Goal: Find specific page/section: Find specific page/section

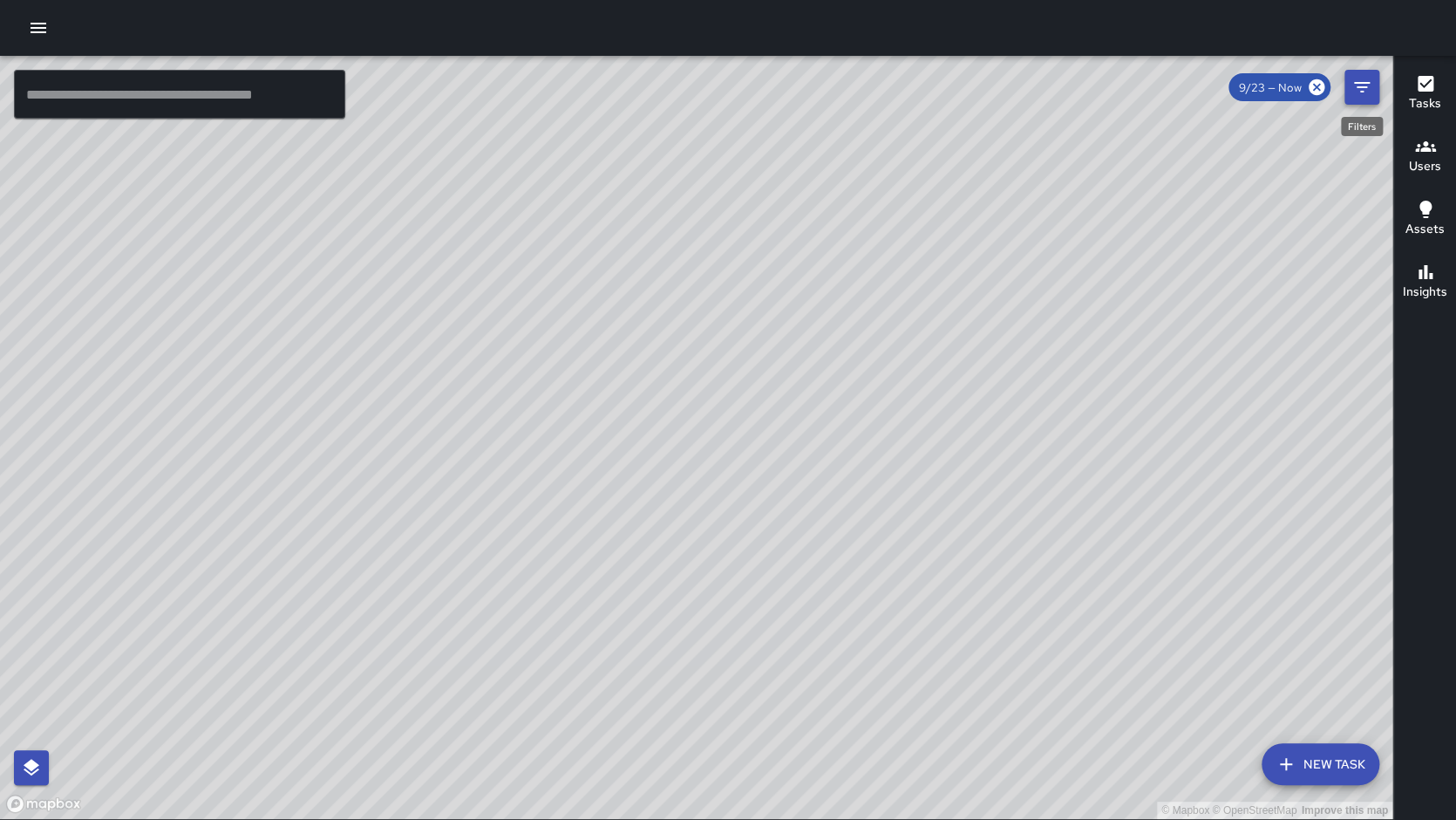
click at [1366, 78] on icon "Filters" at bounding box center [1361, 86] width 21 height 21
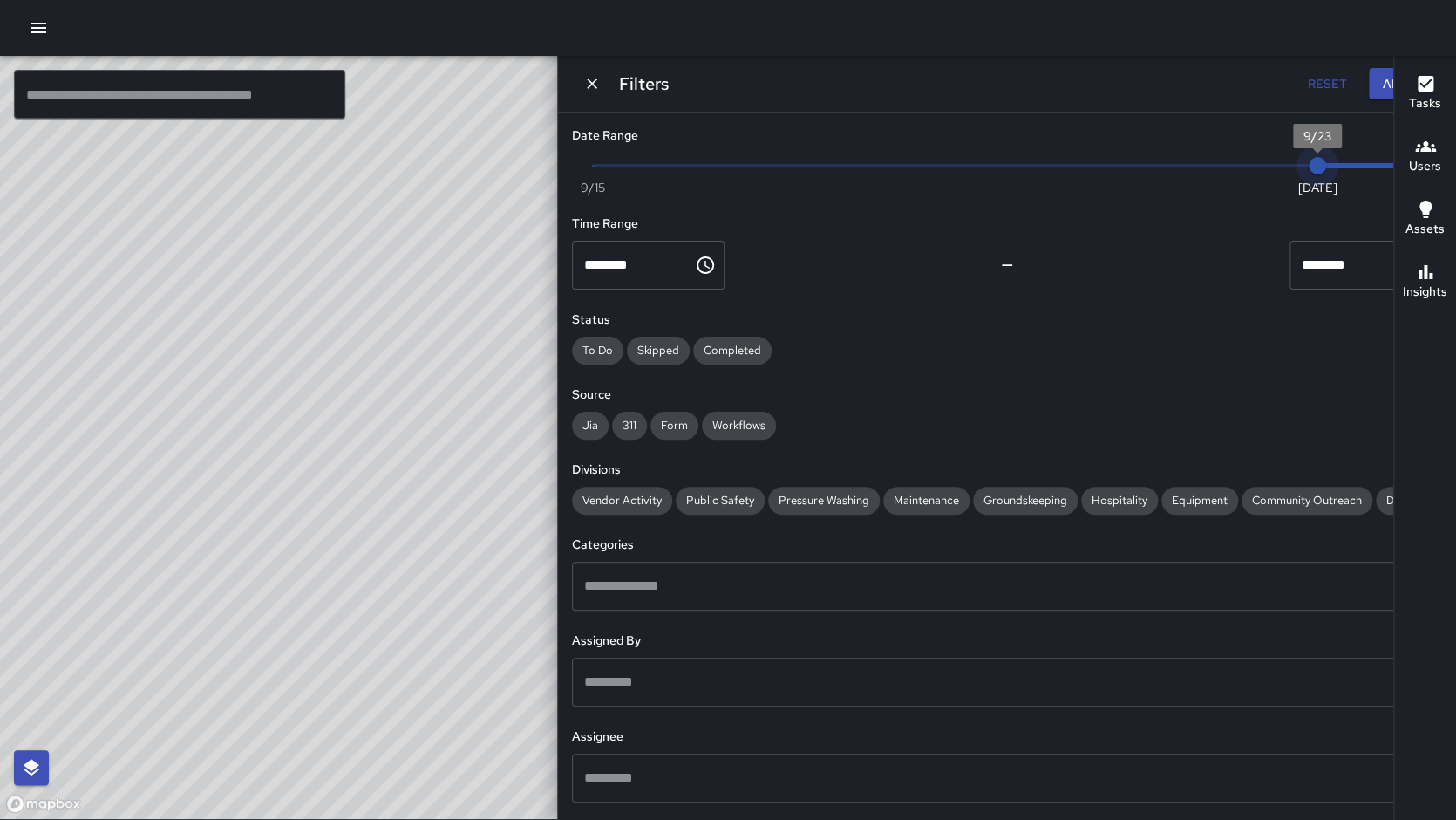
type input "*"
drag, startPoint x: 1327, startPoint y: 169, endPoint x: 1290, endPoint y: 169, distance: 37.0
click at [1223, 169] on span "9/22" at bounding box center [1215, 166] width 18 height 18
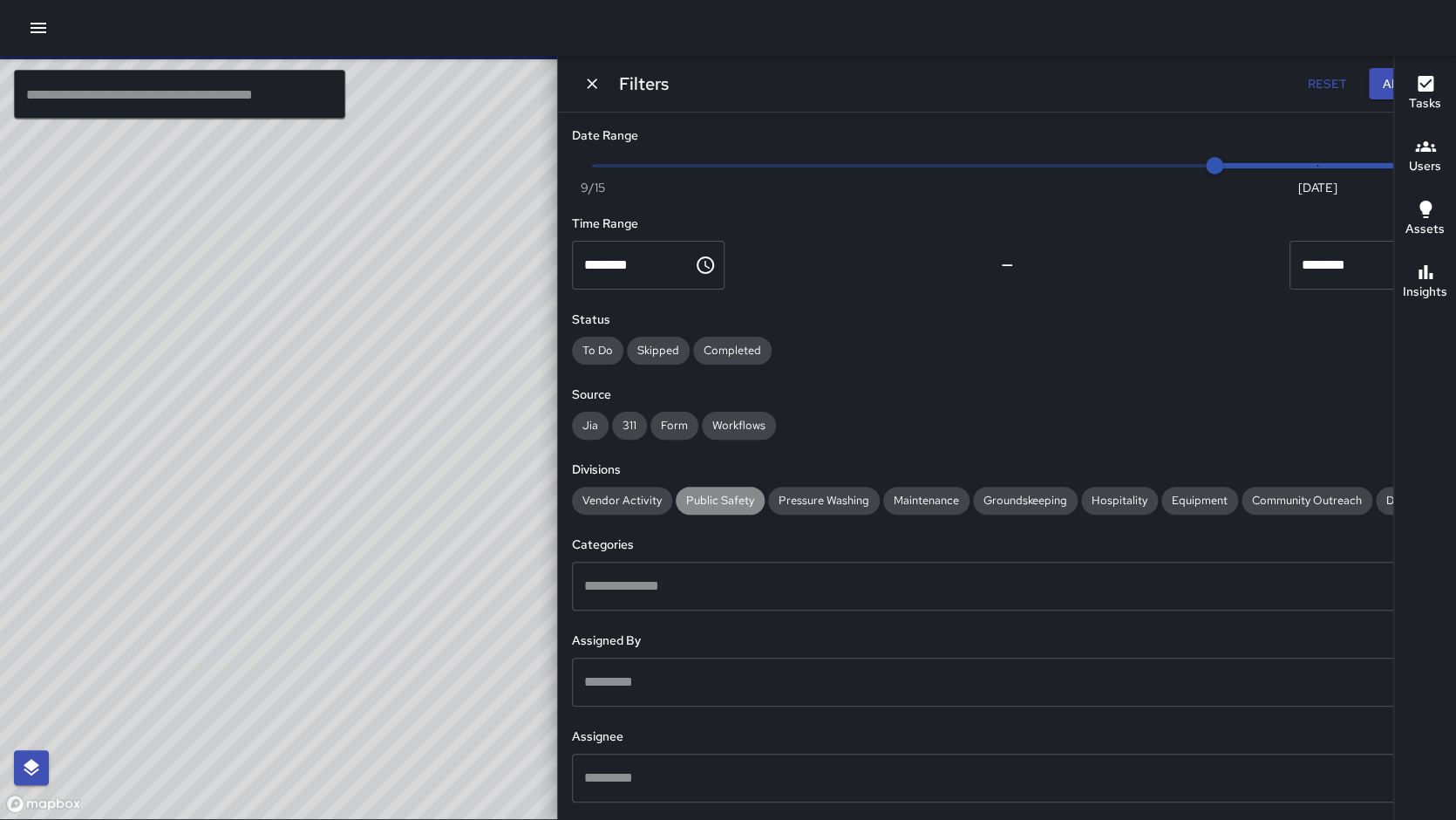
click at [764, 493] on span "Public Safety" at bounding box center [721, 499] width 89 height 15
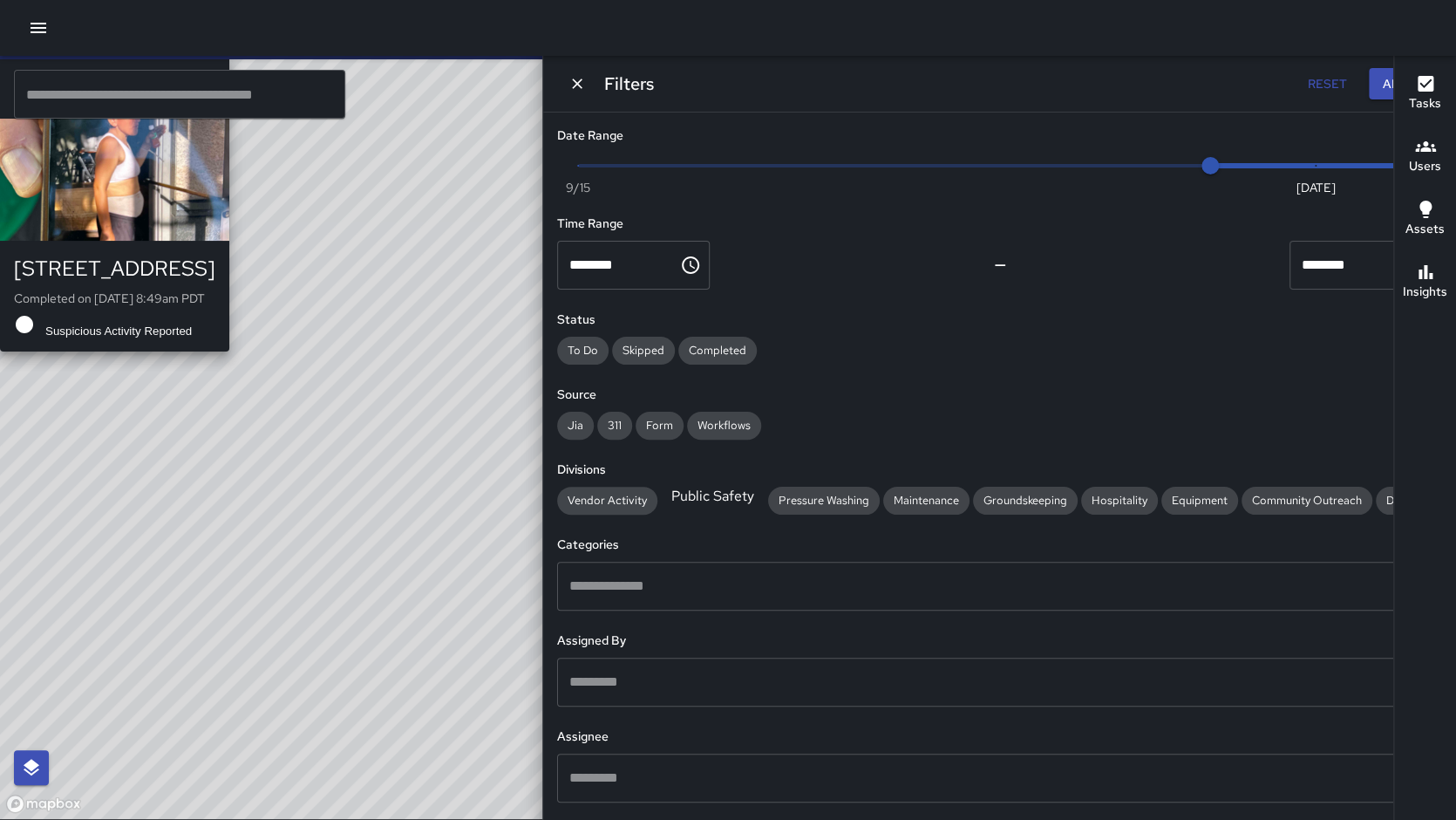
click at [361, 476] on div "© Mapbox © OpenStreetMap Improve this map S3 Sierra 3 1518 Broadway Completed o…" at bounding box center [521, 437] width 1043 height 763
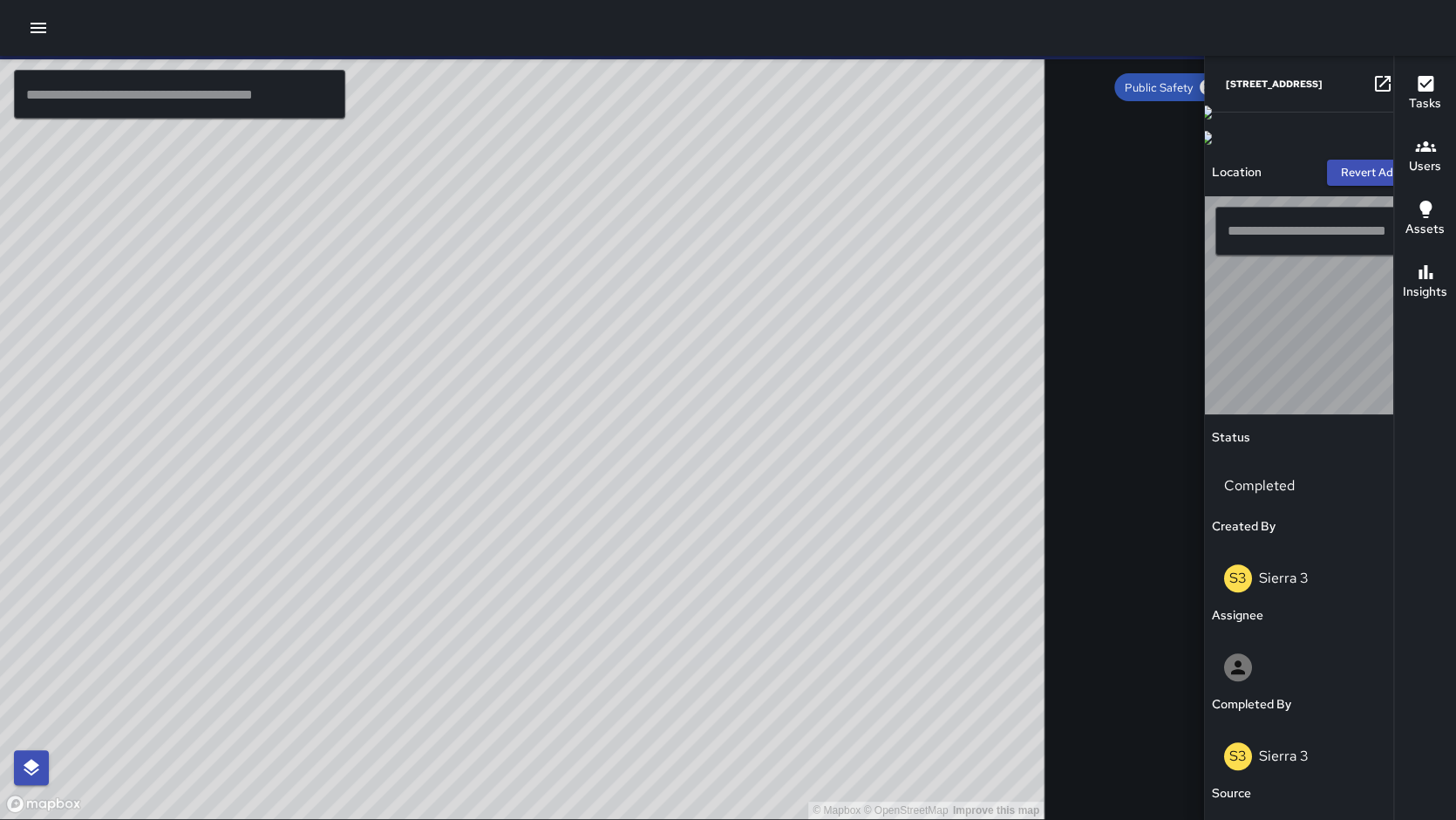
type input "**********"
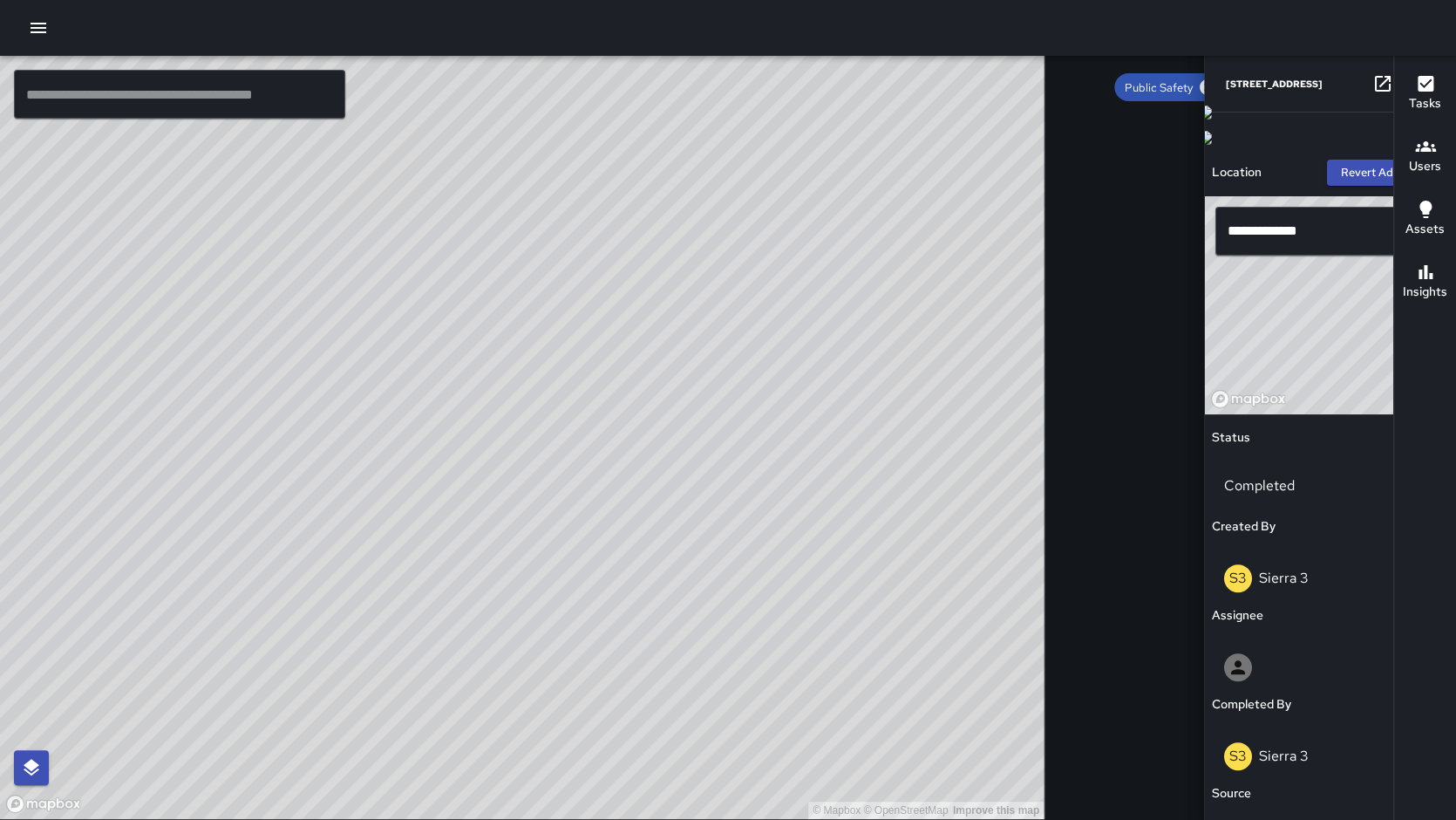
click at [1375, 81] on icon at bounding box center [1383, 83] width 16 height 16
drag, startPoint x: 768, startPoint y: 162, endPoint x: 505, endPoint y: 396, distance: 352.0
click at [510, 396] on div "© Mapbox © OpenStreetMap Improve this map" at bounding box center [521, 437] width 1043 height 763
click at [1365, 82] on link at bounding box center [1382, 83] width 35 height 35
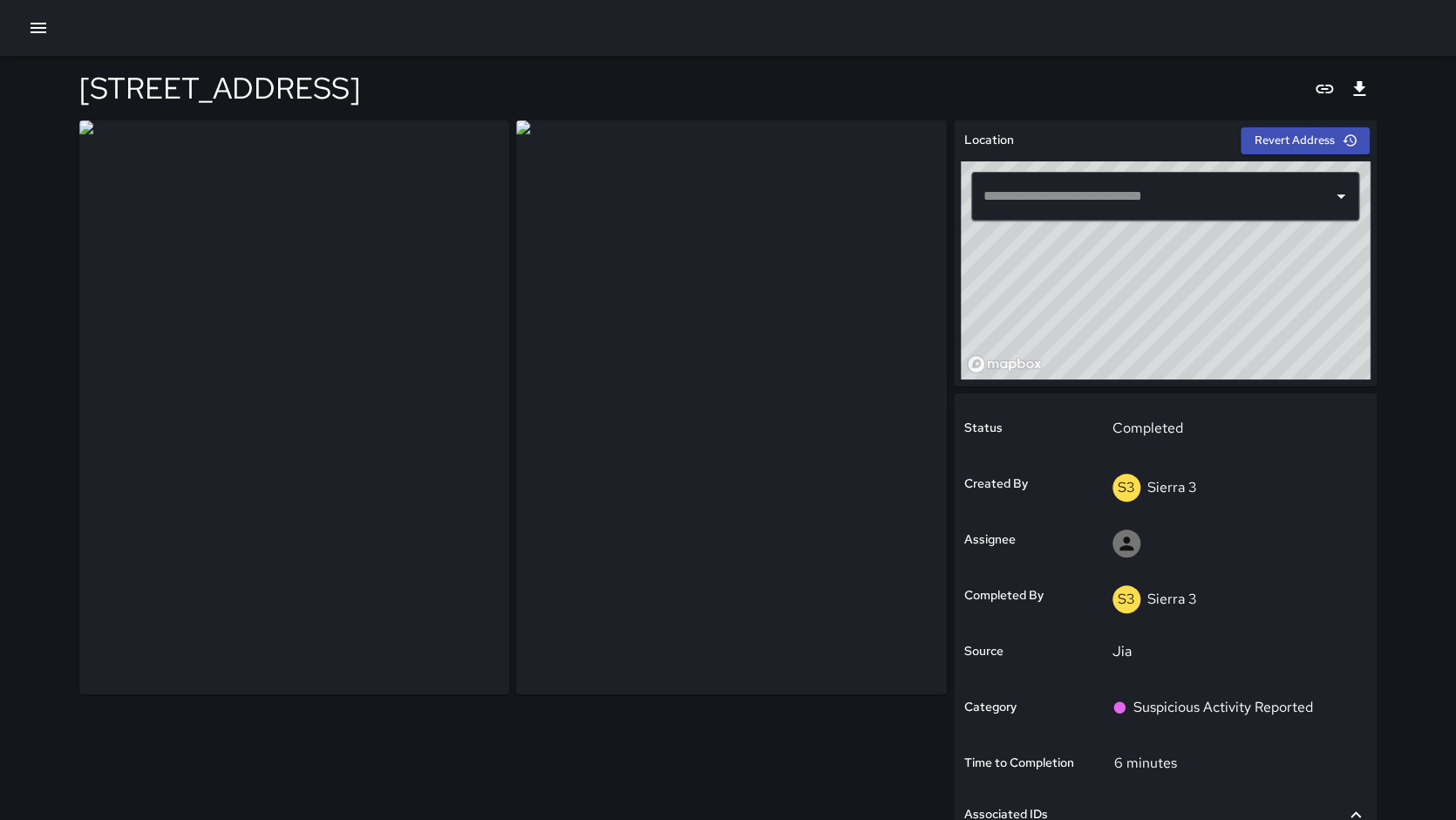
type input "**********"
